Goal: Task Accomplishment & Management: Use online tool/utility

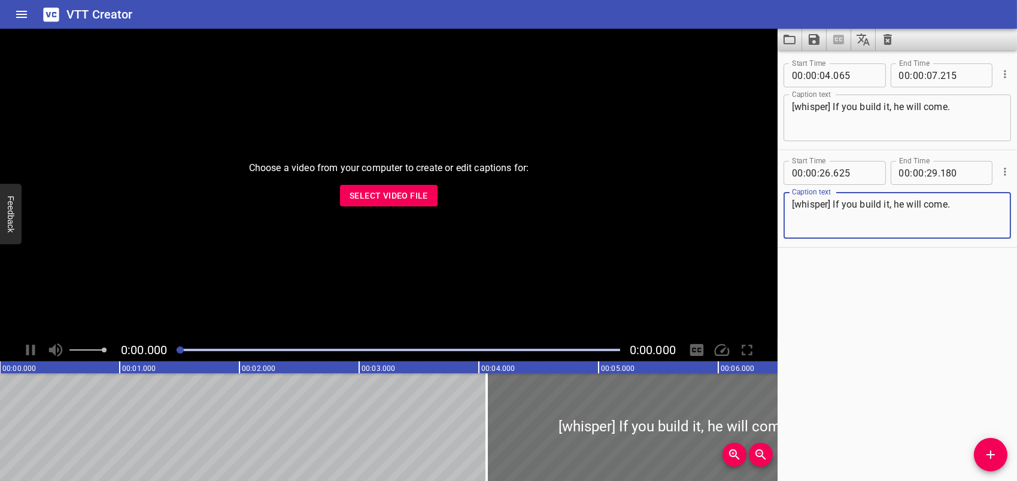
click at [401, 201] on span "Select Video File" at bounding box center [389, 196] width 78 height 15
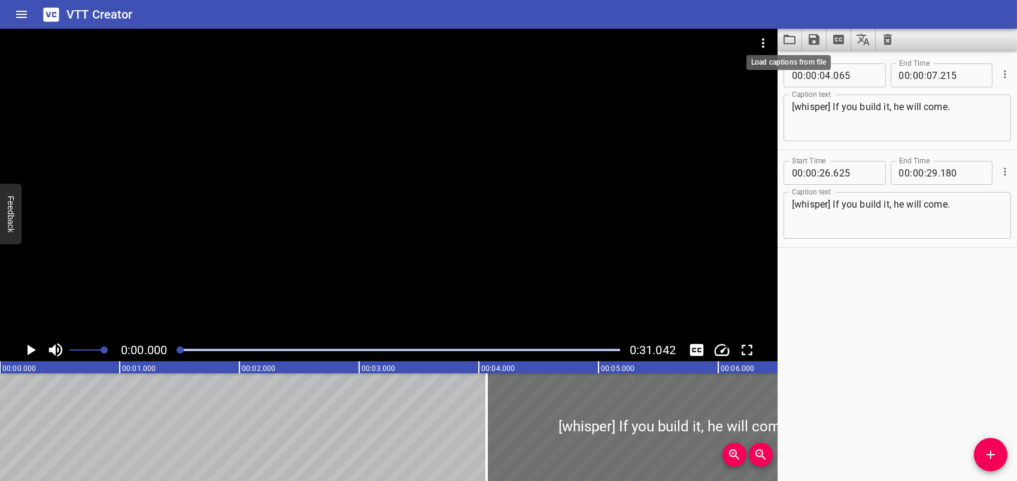
click at [795, 38] on icon "Load captions from file" at bounding box center [790, 40] width 12 height 10
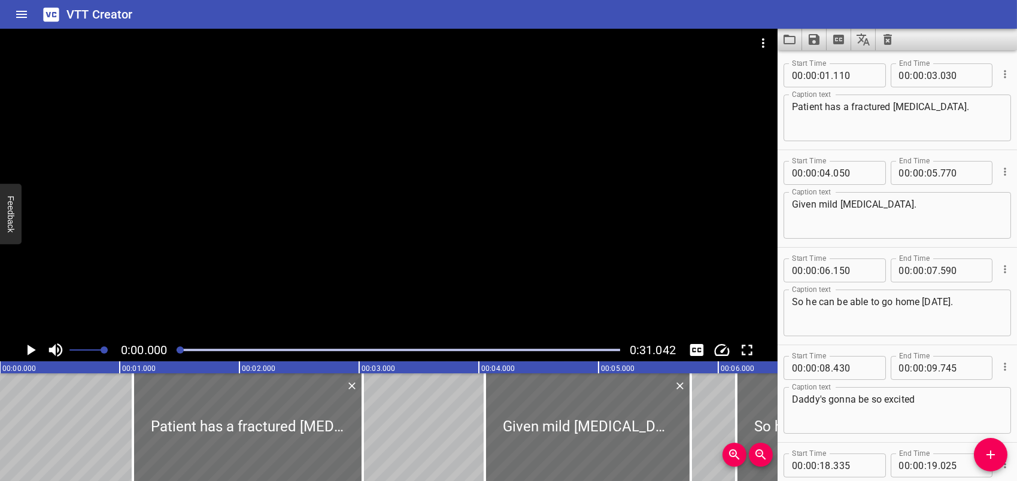
click at [35, 351] on icon "Play/Pause" at bounding box center [31, 350] width 18 height 18
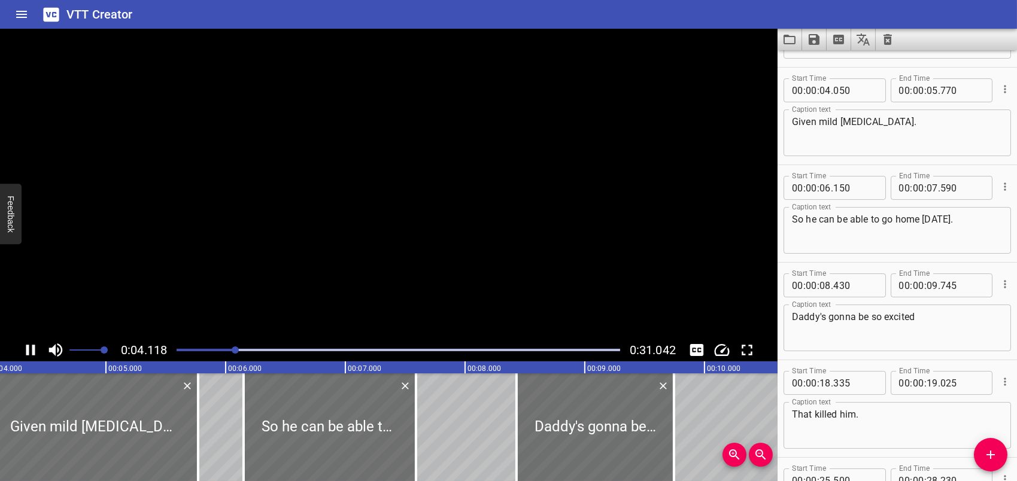
scroll to position [98, 0]
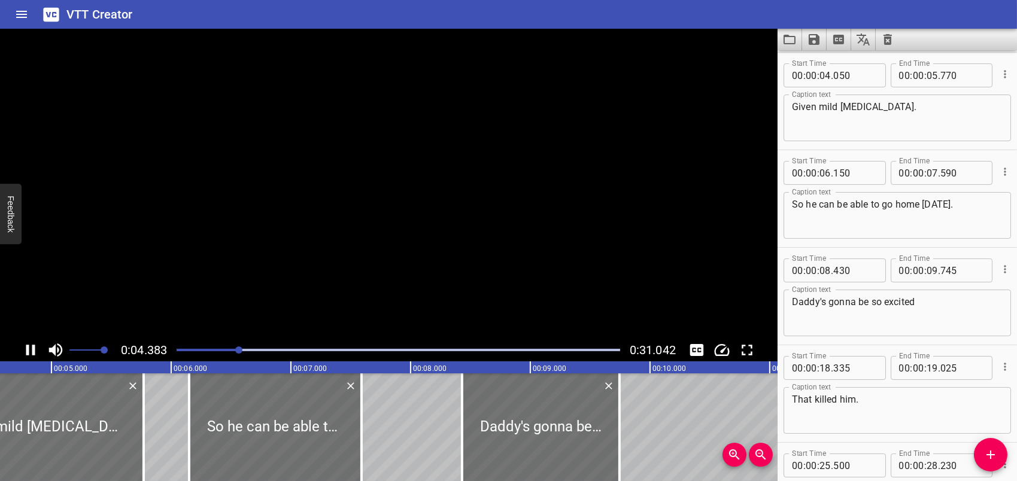
click at [35, 351] on icon "Play/Pause" at bounding box center [30, 350] width 9 height 11
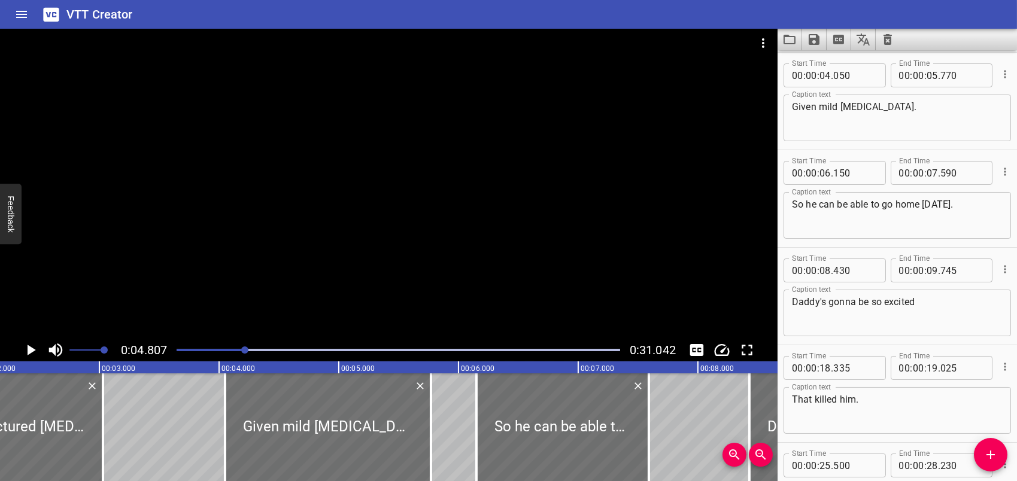
scroll to position [0, 256]
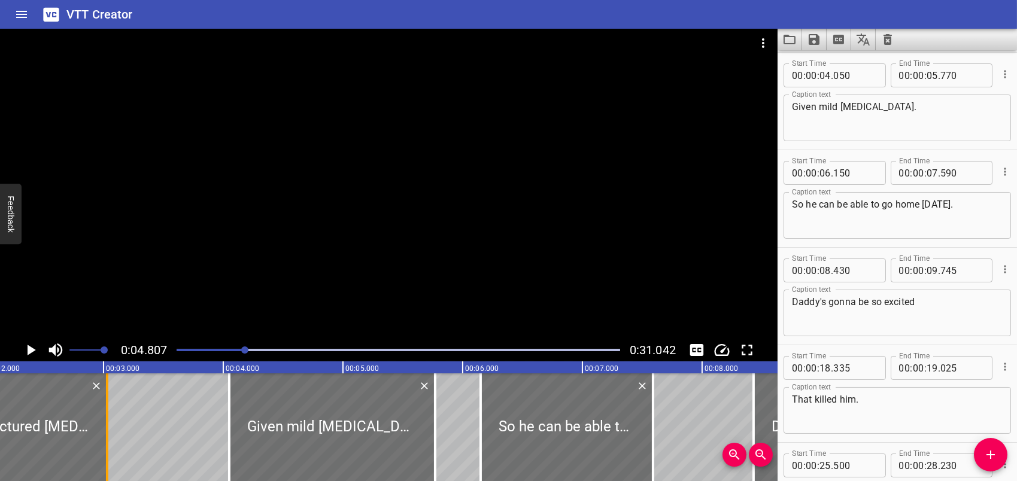
click at [107, 413] on div at bounding box center [107, 428] width 2 height 108
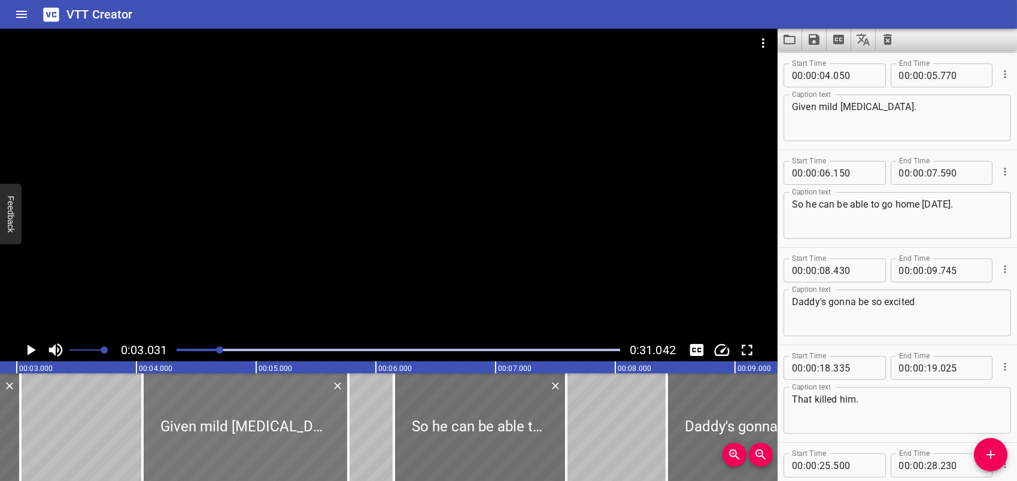
scroll to position [0, 363]
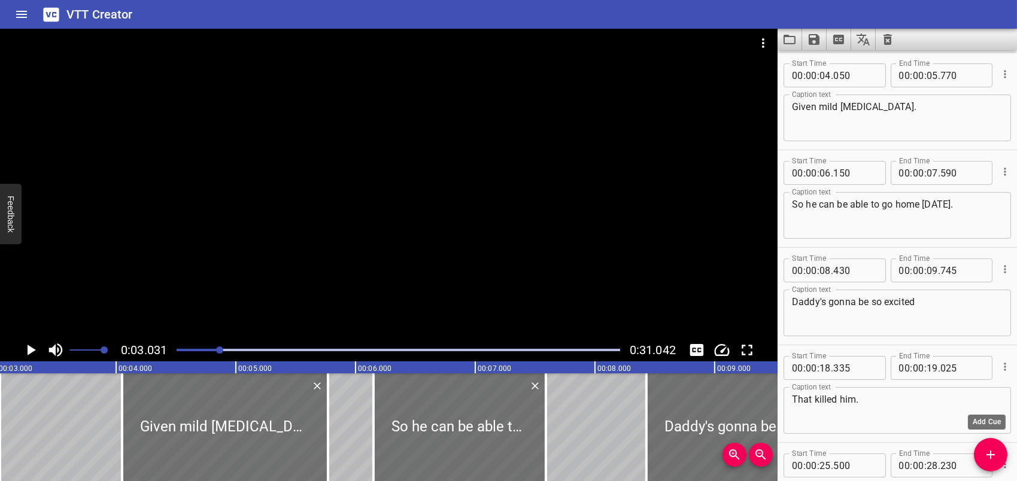
click at [999, 452] on span "Add Cue" at bounding box center [991, 455] width 34 height 14
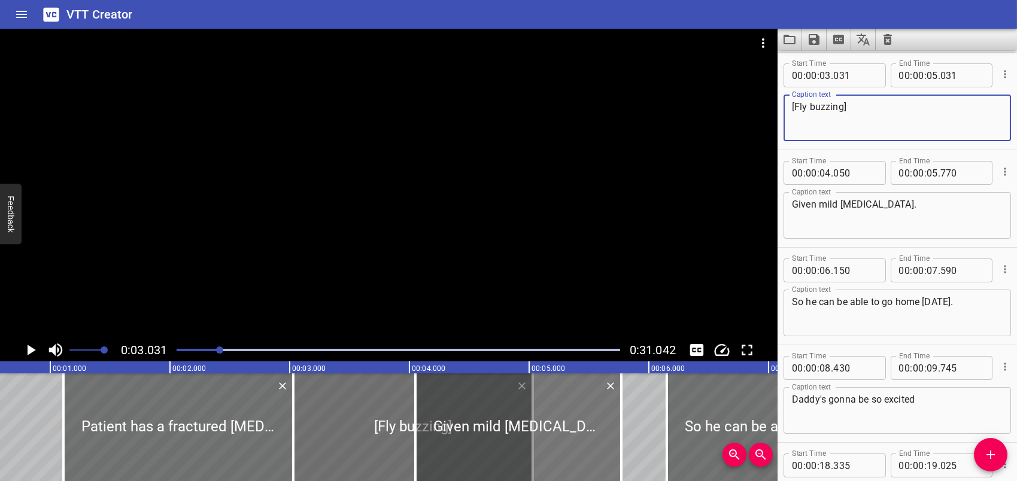
scroll to position [0, 0]
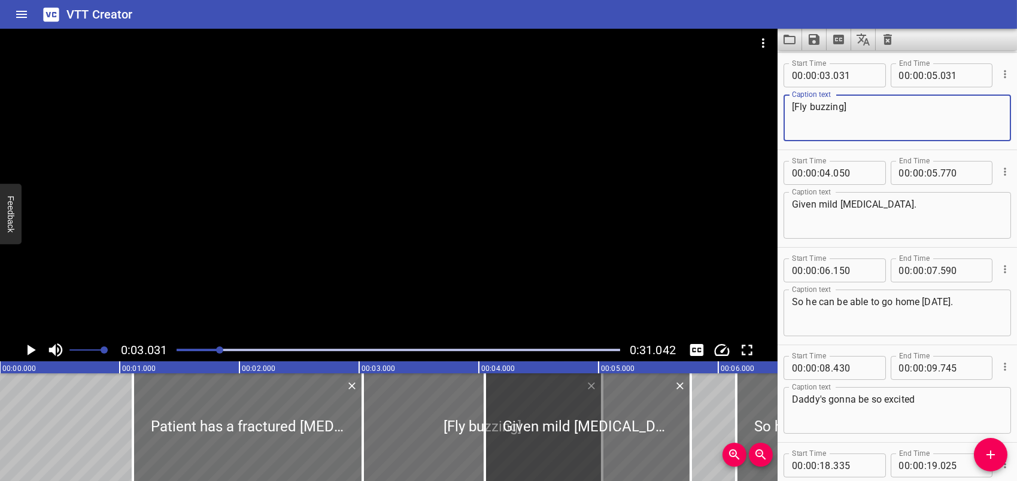
type textarea "[Fly buzzing]"
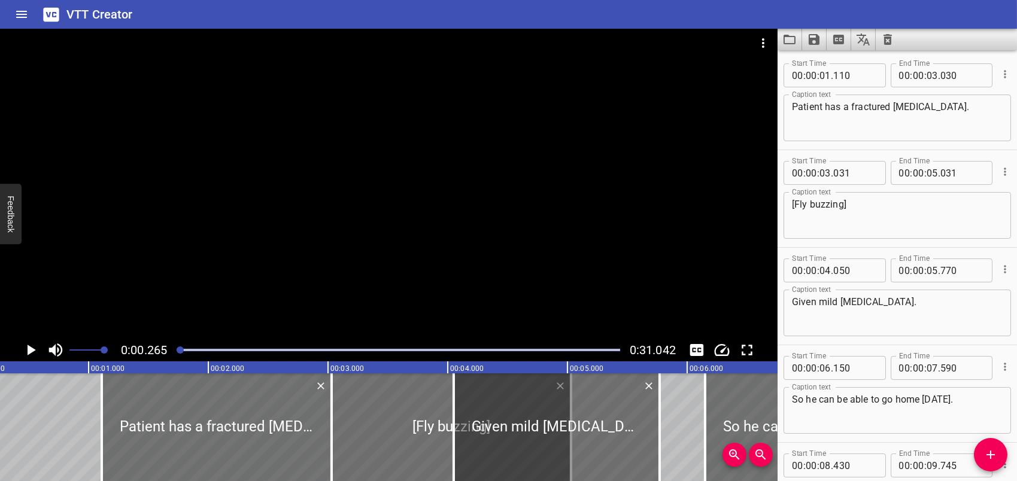
click at [31, 350] on icon "Play/Pause" at bounding box center [32, 350] width 8 height 11
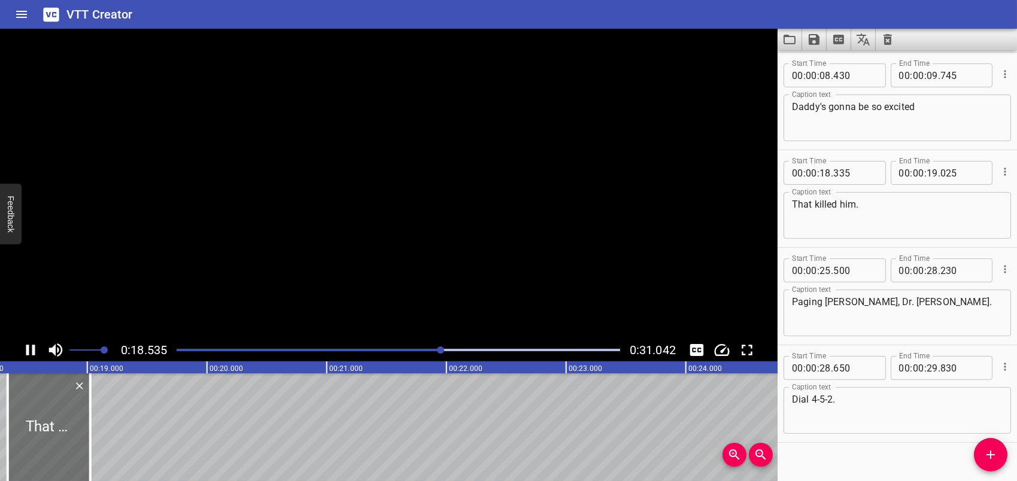
scroll to position [406, 0]
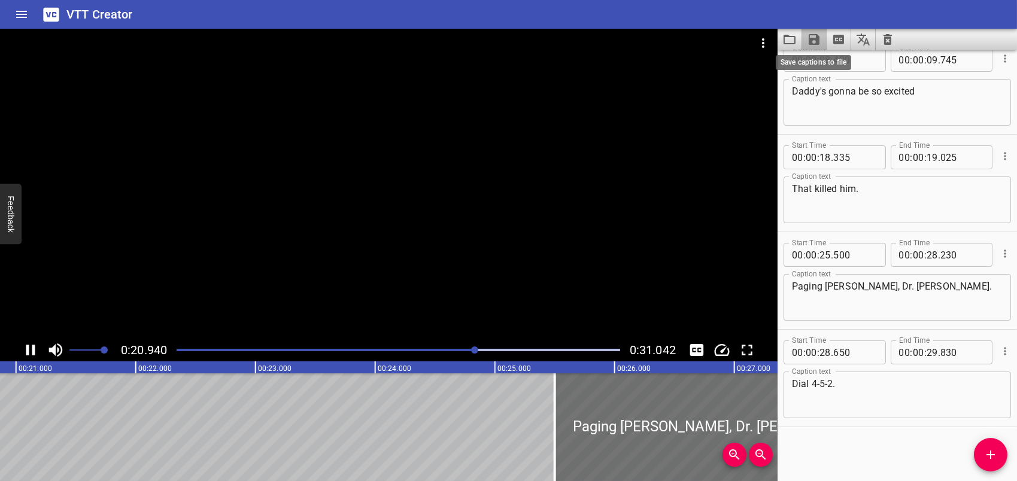
click at [814, 43] on icon "Save captions to file" at bounding box center [814, 39] width 14 height 14
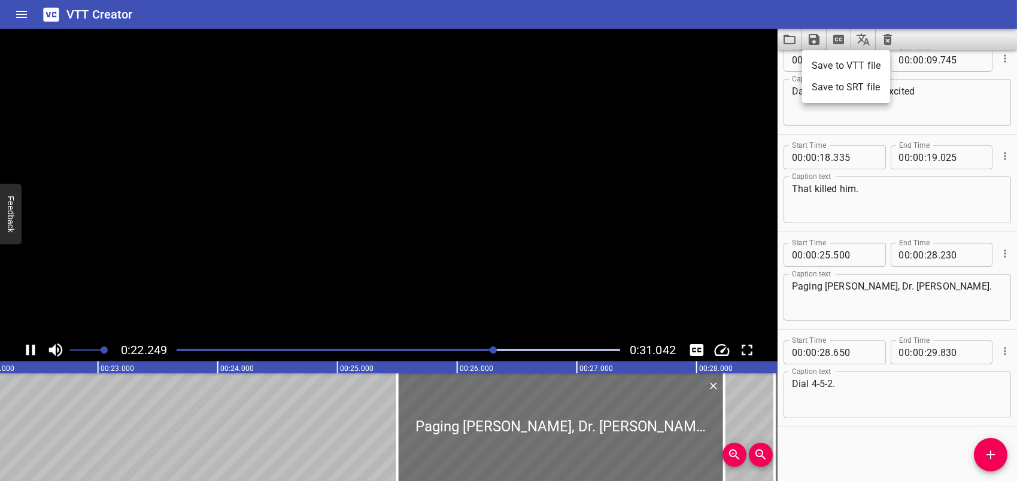
click at [820, 65] on li "Save to VTT file" at bounding box center [846, 66] width 88 height 22
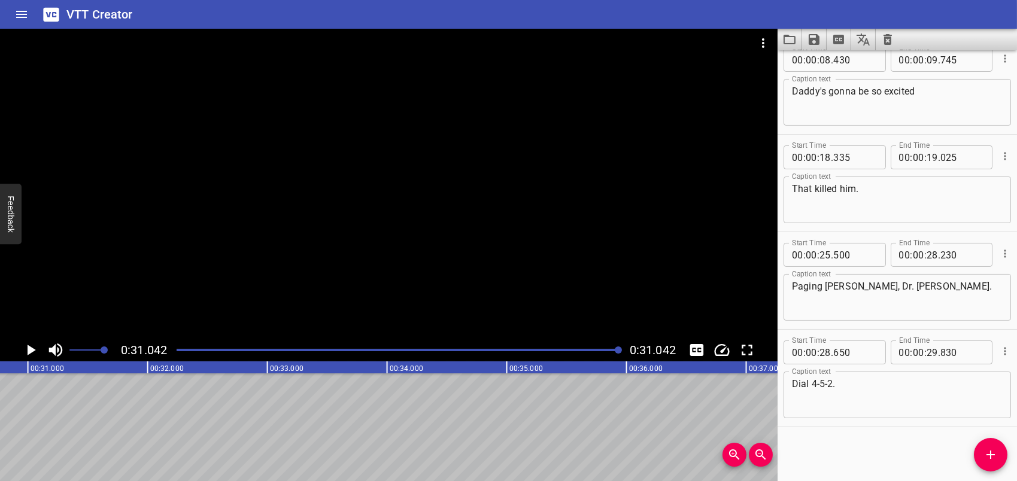
scroll to position [0, 3717]
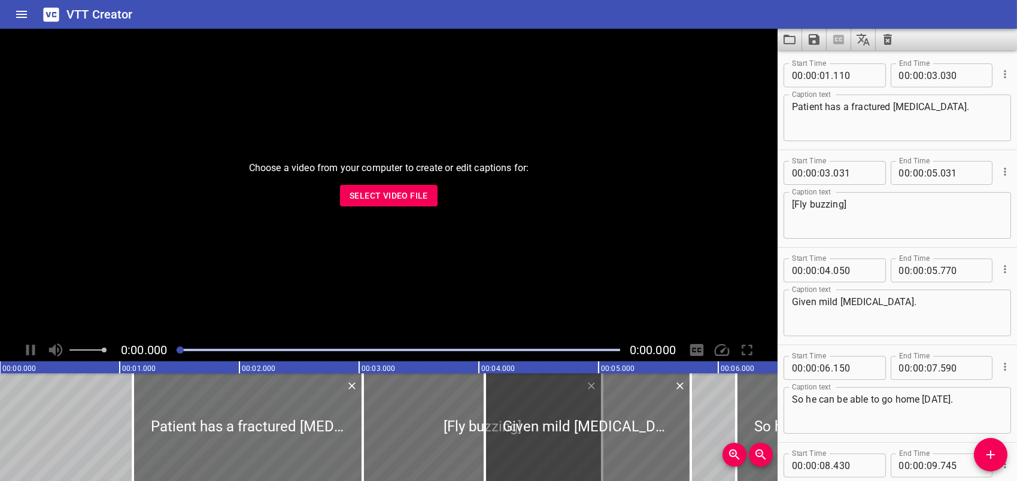
scroll to position [406, 0]
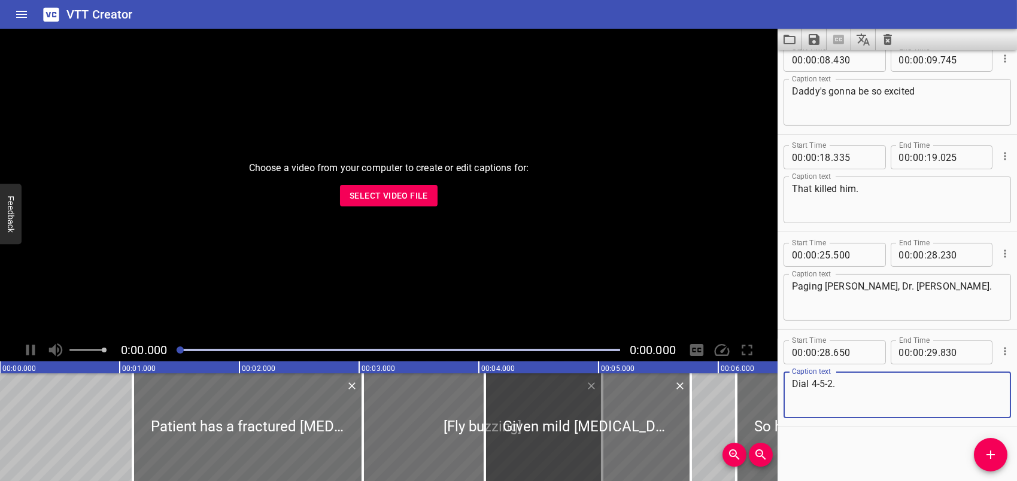
click at [377, 197] on span "Select Video File" at bounding box center [389, 196] width 78 height 15
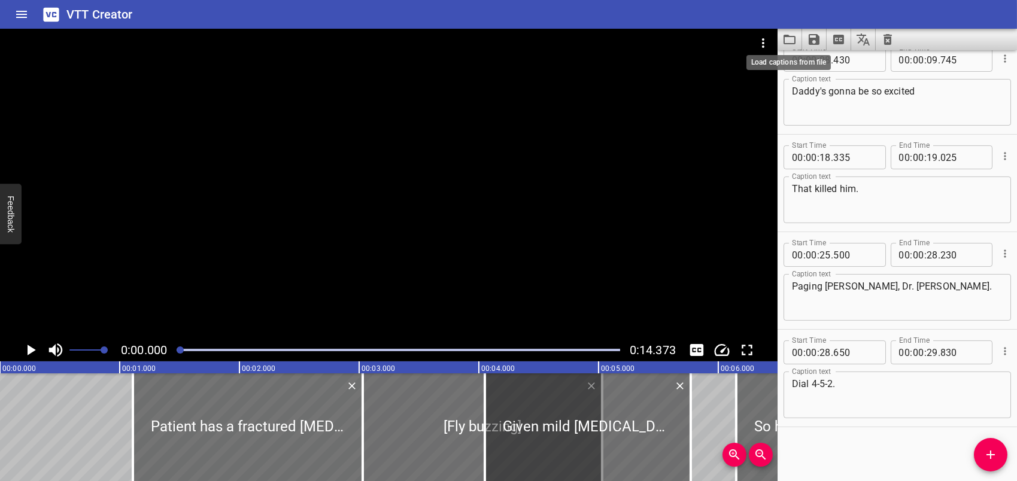
click at [795, 35] on icon "Load captions from file" at bounding box center [790, 39] width 14 height 14
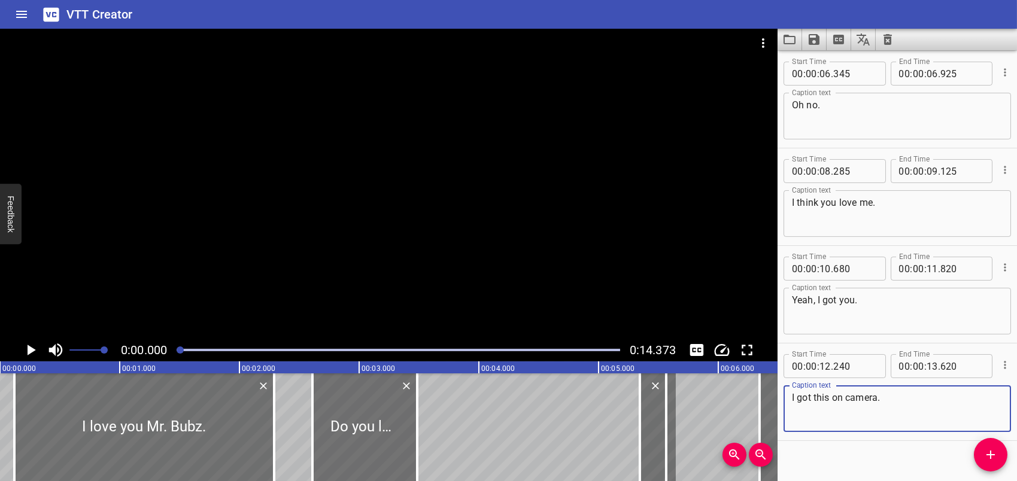
scroll to position [308, 0]
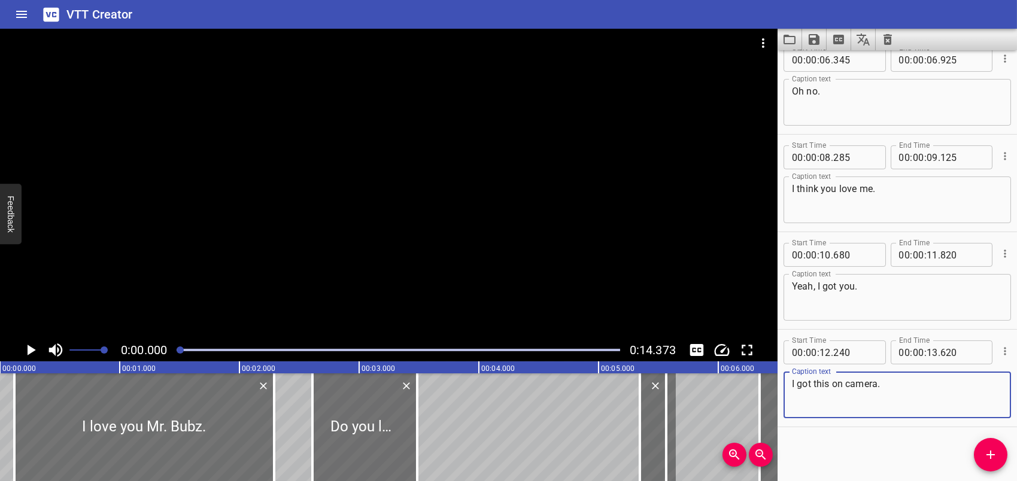
click at [28, 350] on icon "Play/Pause" at bounding box center [32, 350] width 8 height 11
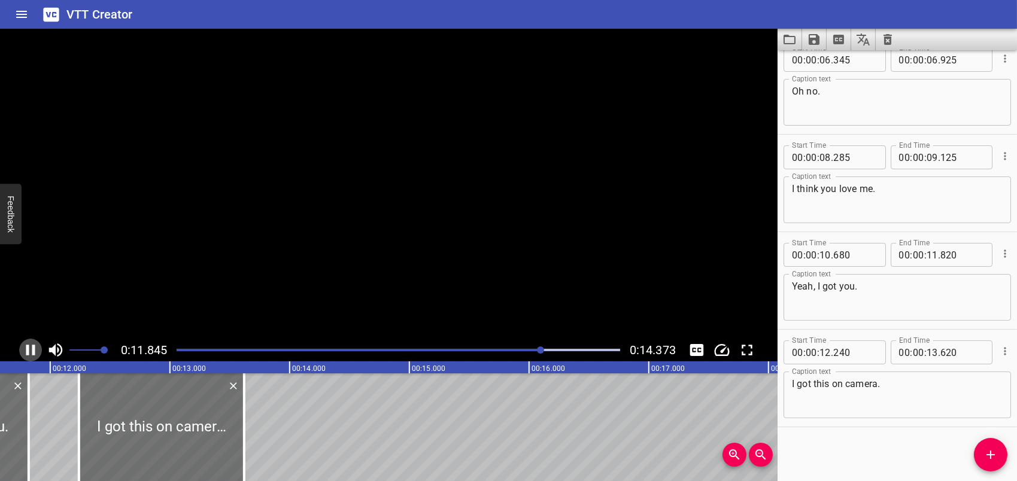
click at [28, 350] on icon "Play/Pause" at bounding box center [30, 350] width 9 height 11
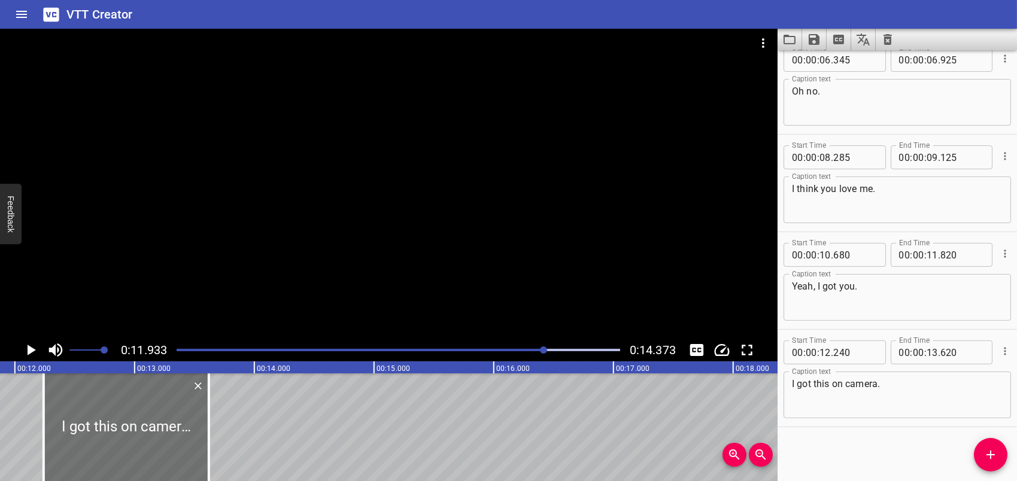
scroll to position [0, 1429]
click at [793, 287] on textarea "Yeah, I got you." at bounding box center [897, 298] width 211 height 34
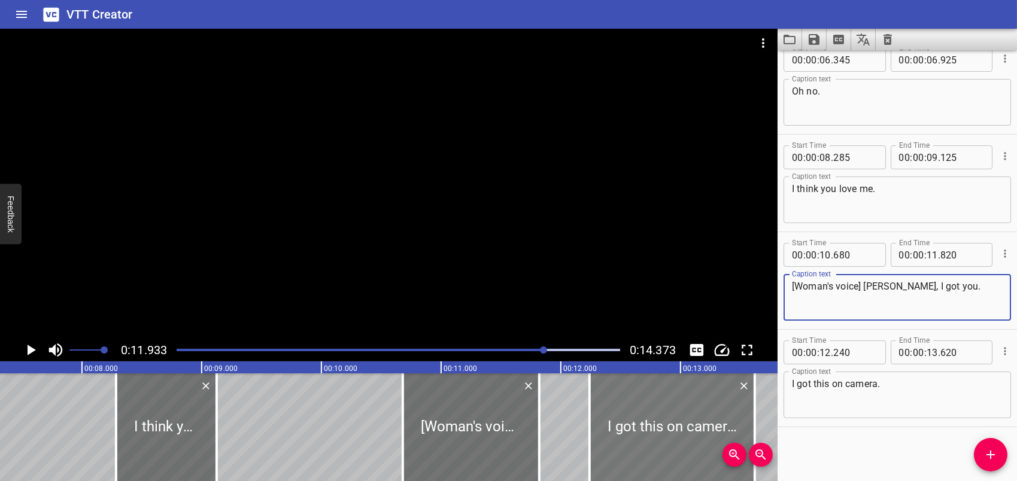
scroll to position [0, 850]
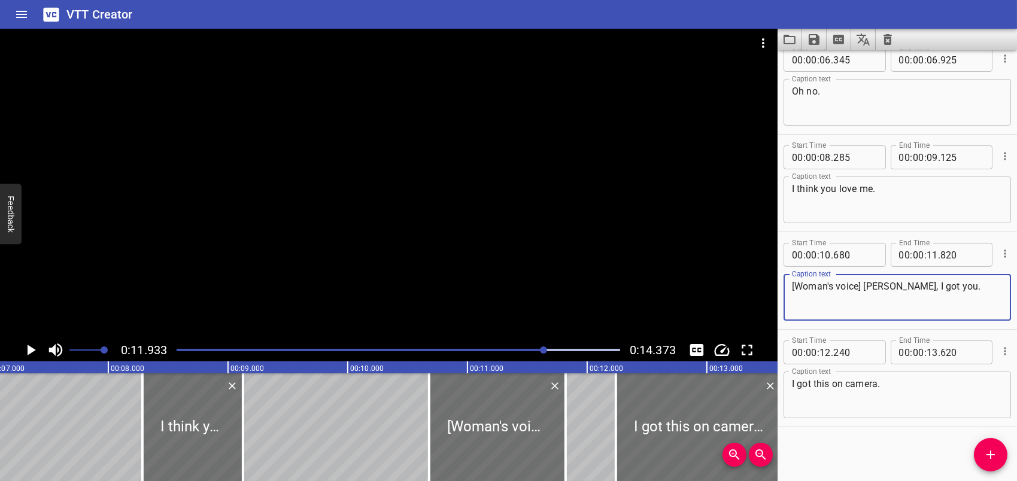
type textarea "[Woman's voice] Yeah, I got you."
click at [25, 366] on rect at bounding box center [647, 368] width 2994 height 12
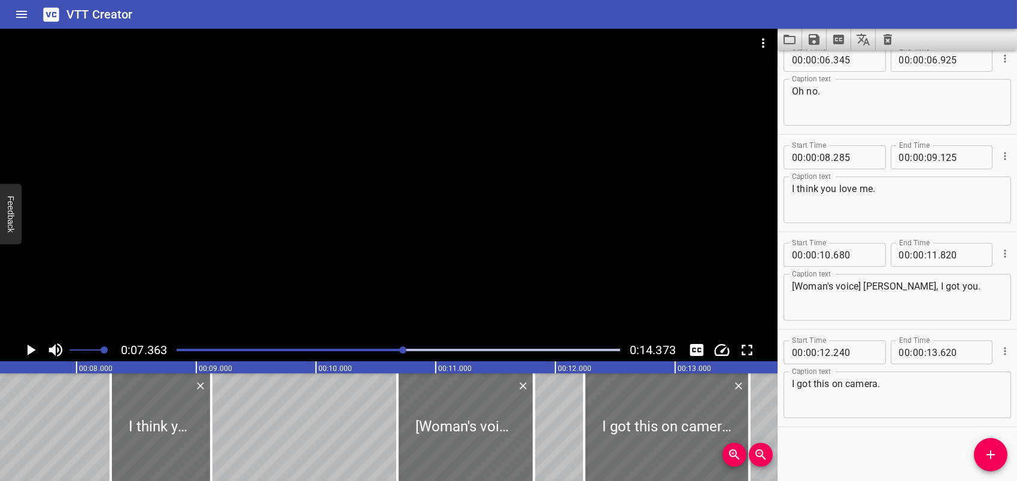
click at [31, 349] on icon "Play/Pause" at bounding box center [32, 350] width 8 height 11
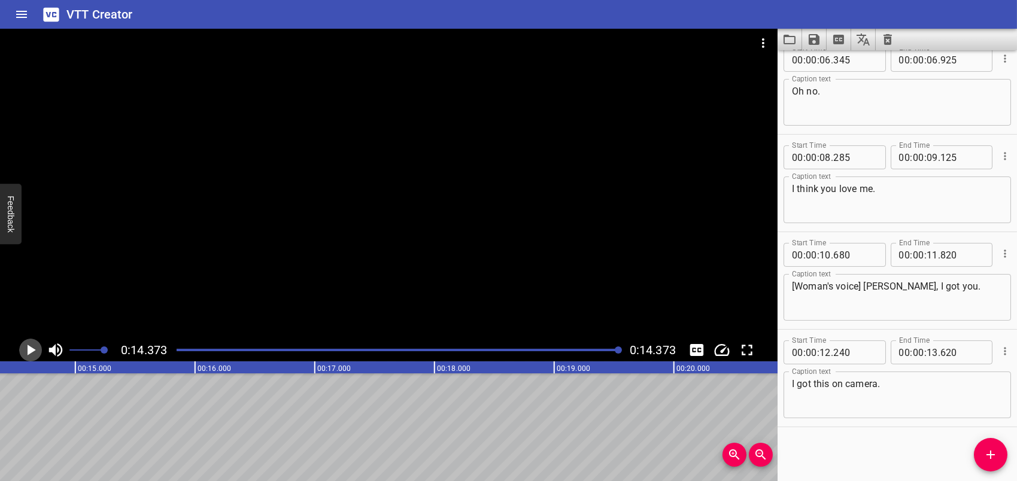
click at [31, 349] on icon "Play/Pause" at bounding box center [32, 350] width 8 height 11
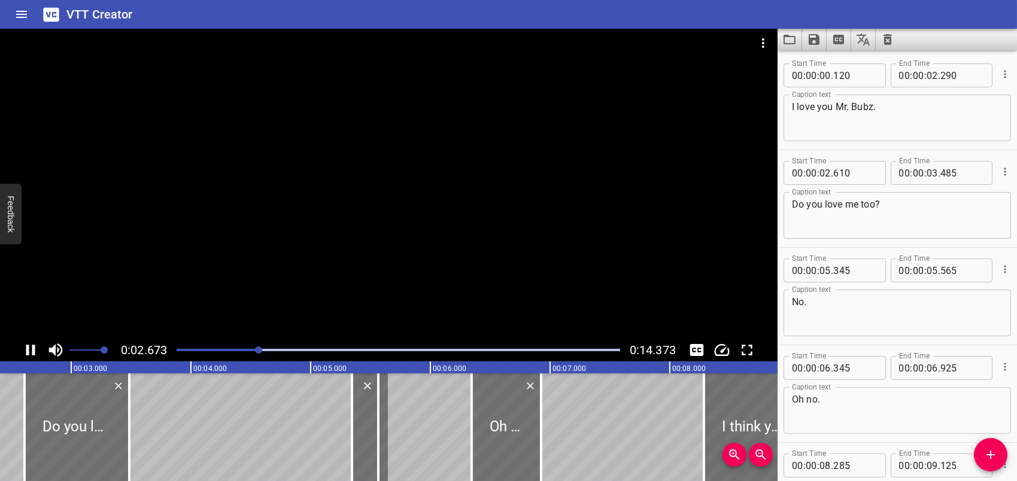
scroll to position [0, 0]
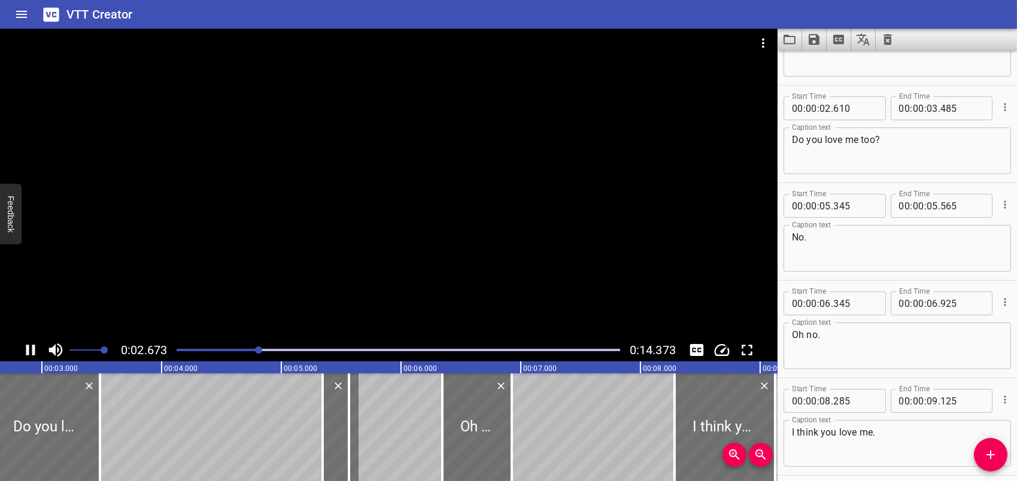
click at [28, 357] on icon "Play/Pause" at bounding box center [31, 350] width 18 height 18
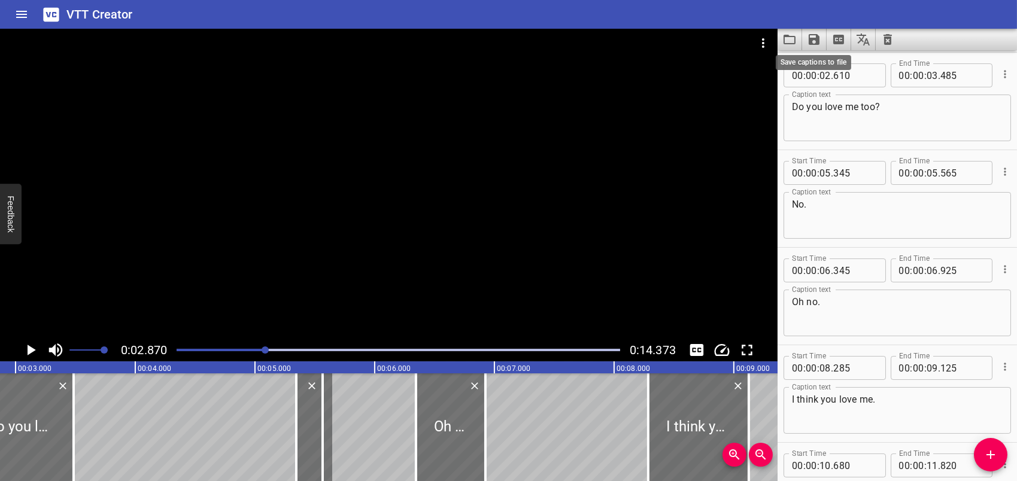
click at [814, 37] on icon "Save captions to file" at bounding box center [814, 39] width 14 height 14
click at [837, 59] on li "Save to VTT file" at bounding box center [846, 66] width 88 height 22
